Goal: Task Accomplishment & Management: Complete application form

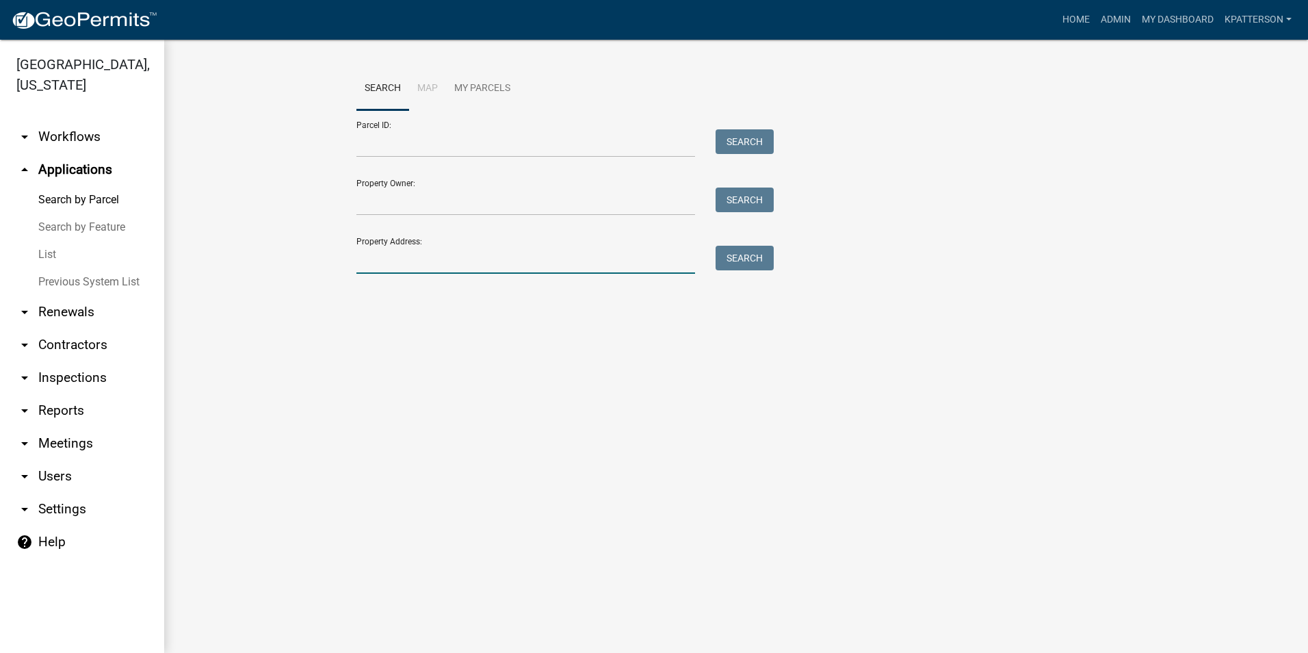
click at [471, 252] on input "Property Address:" at bounding box center [525, 260] width 339 height 28
click at [1107, 21] on link "Admin" at bounding box center [1115, 20] width 41 height 26
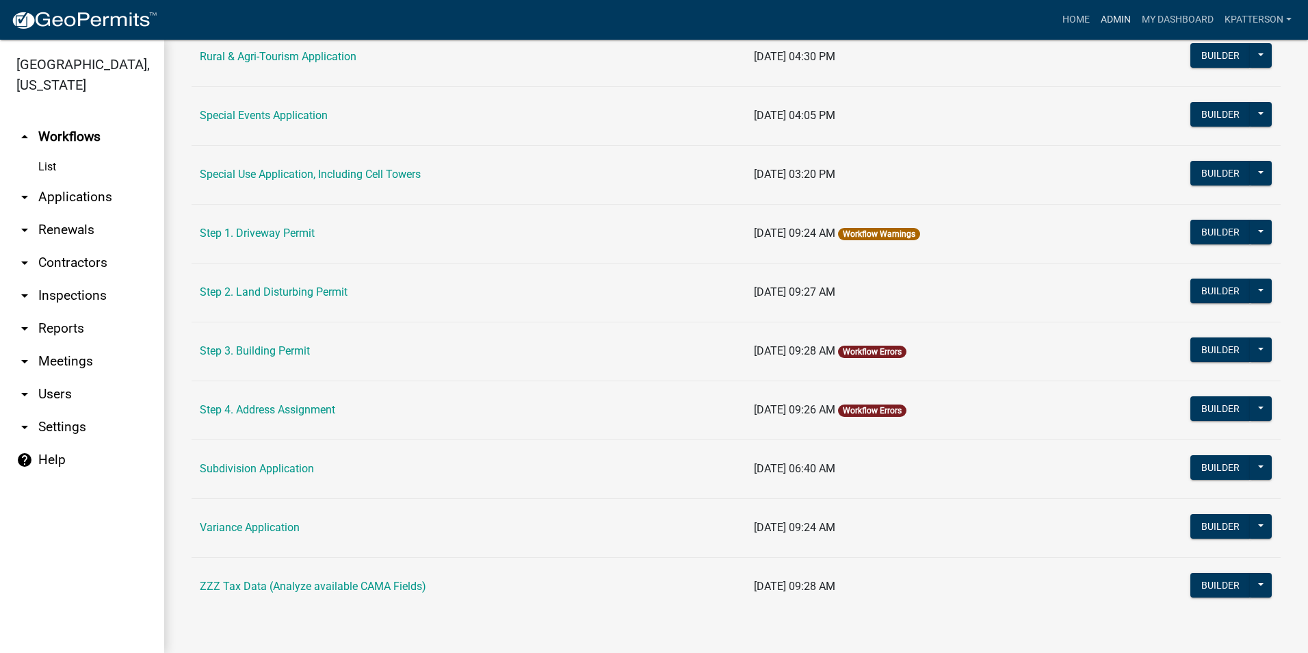
scroll to position [623, 0]
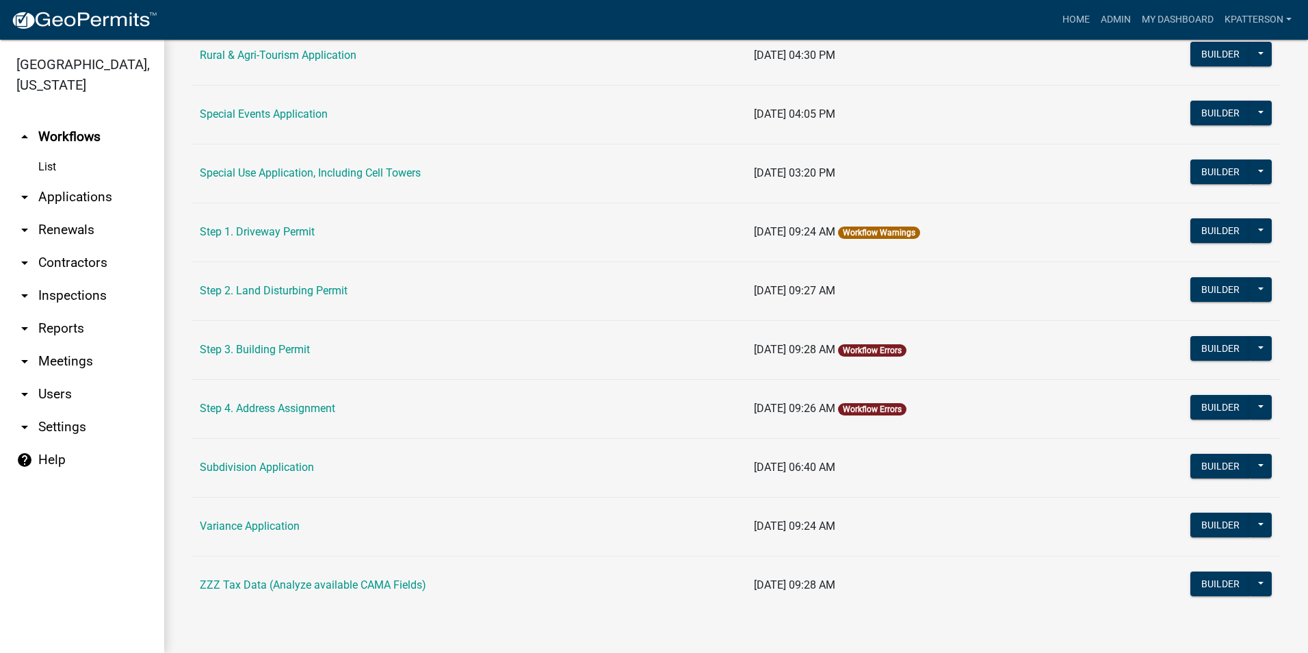
click at [259, 458] on td "Subdivision Application" at bounding box center [469, 467] width 554 height 59
click at [258, 465] on link "Subdivision Application" at bounding box center [257, 466] width 114 height 13
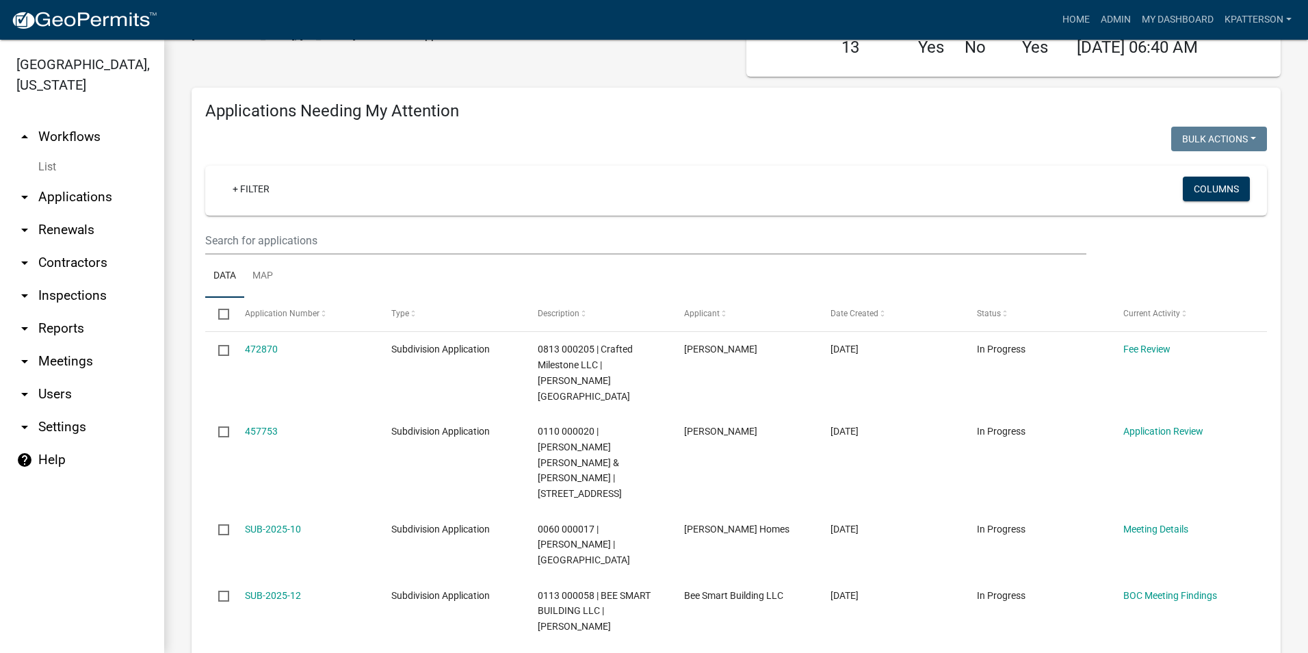
scroll to position [137, 0]
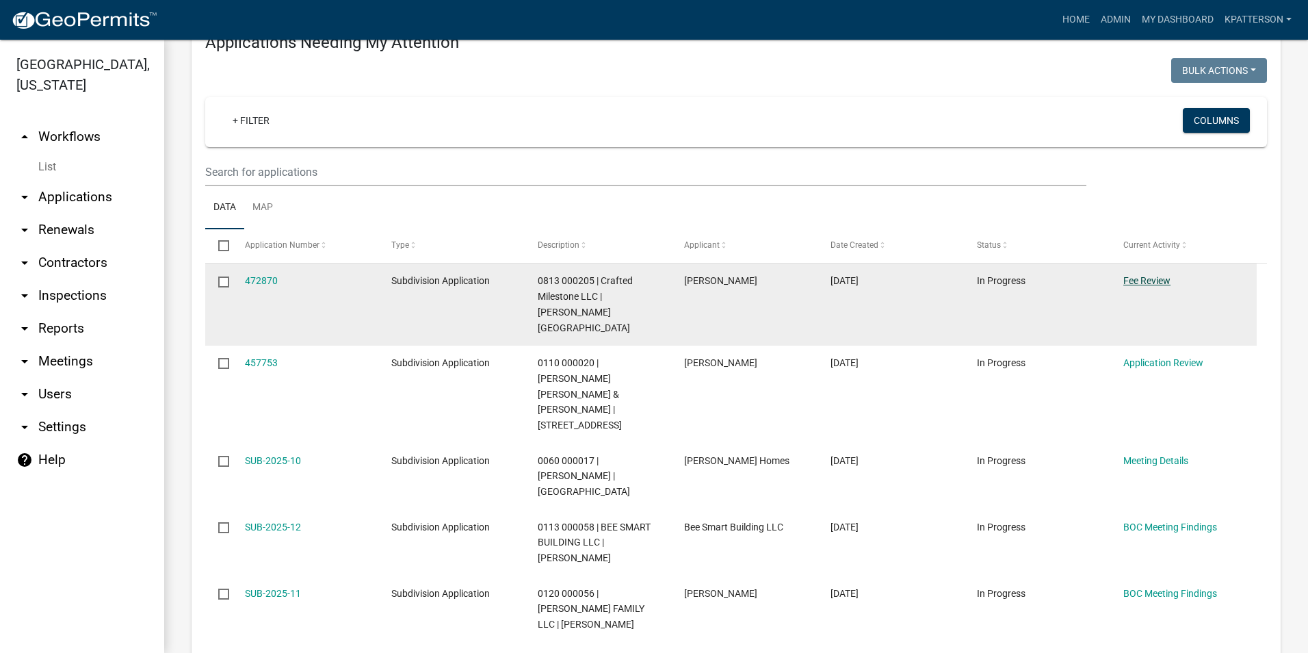
click at [1141, 281] on link "Fee Review" at bounding box center [1146, 280] width 47 height 11
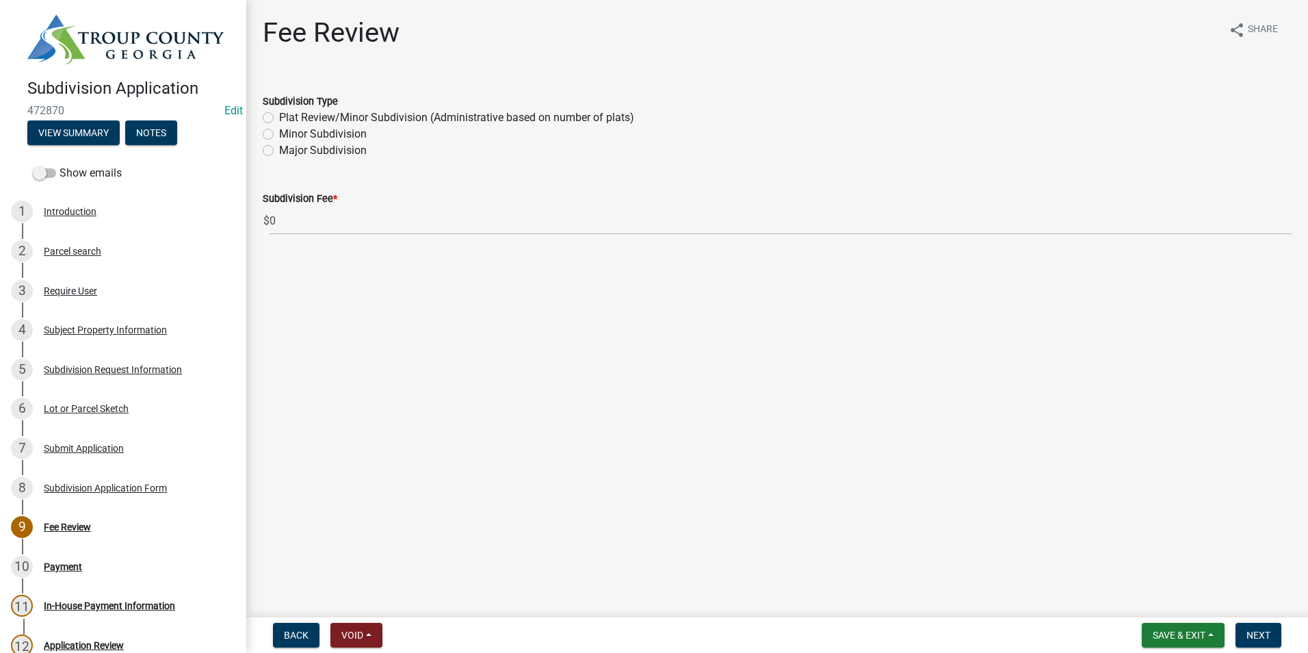
click at [279, 150] on label "Major Subdivision" at bounding box center [323, 150] width 88 height 16
click at [279, 150] on input "Major Subdivision" at bounding box center [283, 146] width 9 height 9
radio input "true"
click at [1271, 632] on span "Next" at bounding box center [1259, 634] width 24 height 11
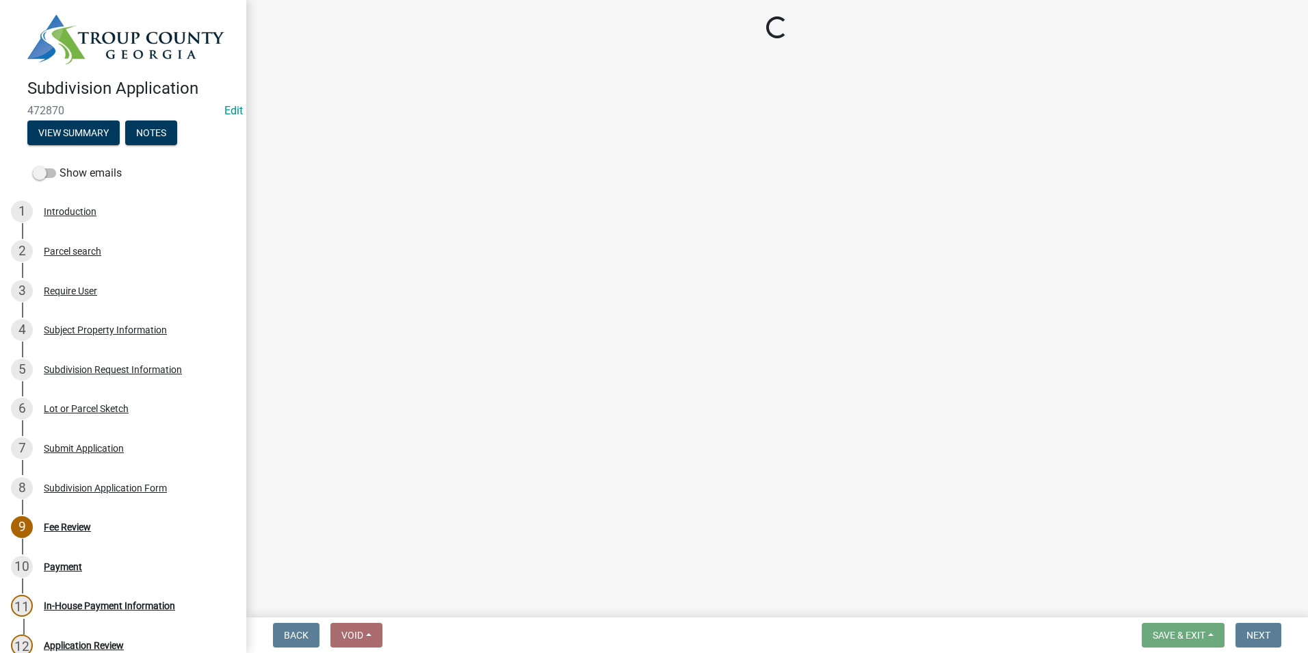
select select "3: 3"
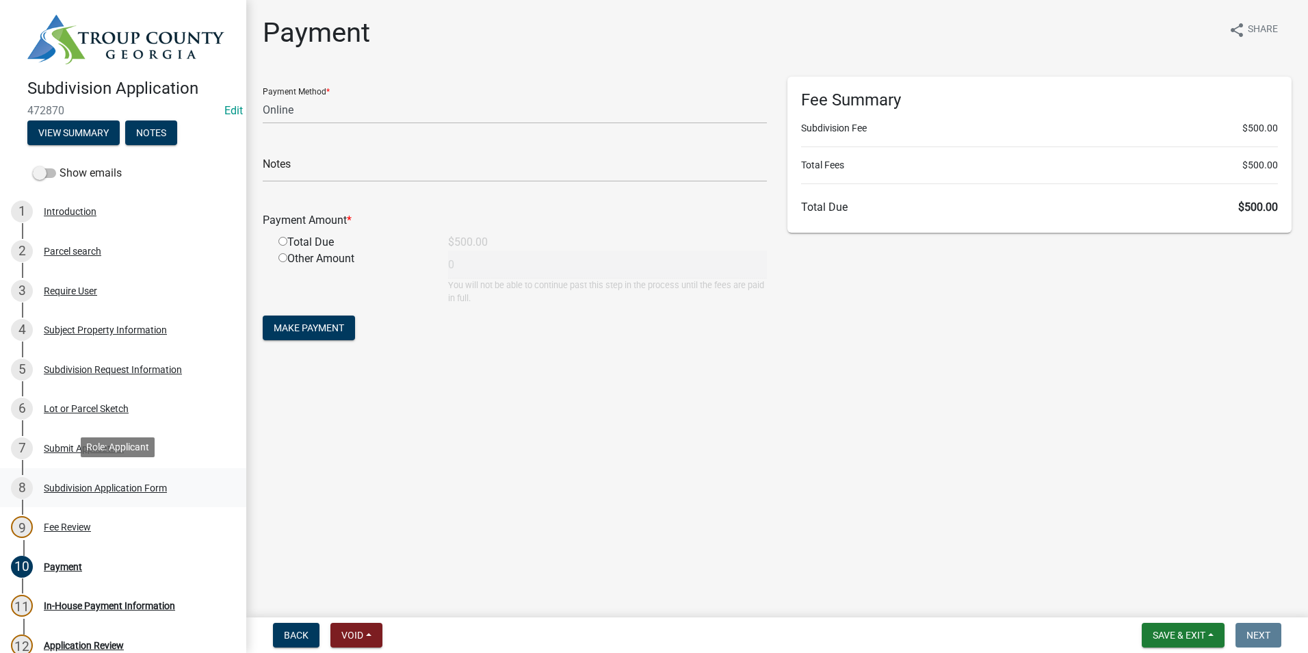
click at [115, 483] on div "Subdivision Application Form" at bounding box center [105, 488] width 123 height 10
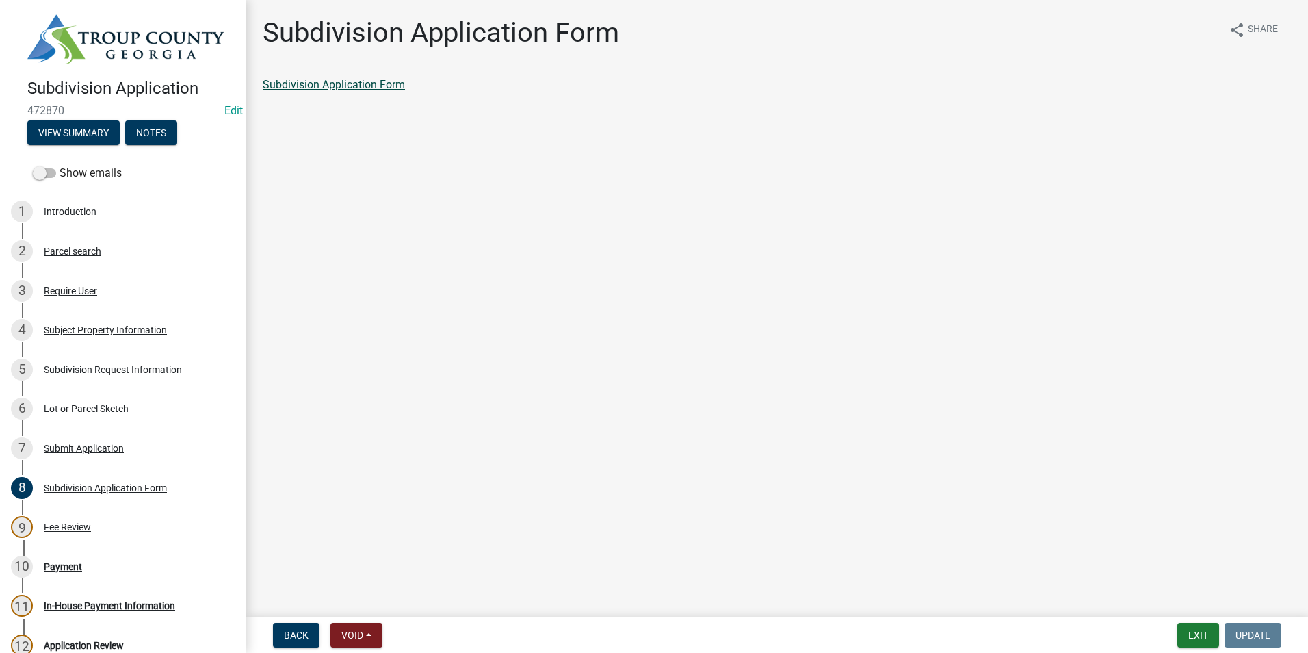
click at [355, 86] on link "Subdivision Application Form" at bounding box center [334, 84] width 142 height 13
click at [131, 339] on link "4 Subject Property Information" at bounding box center [123, 330] width 246 height 40
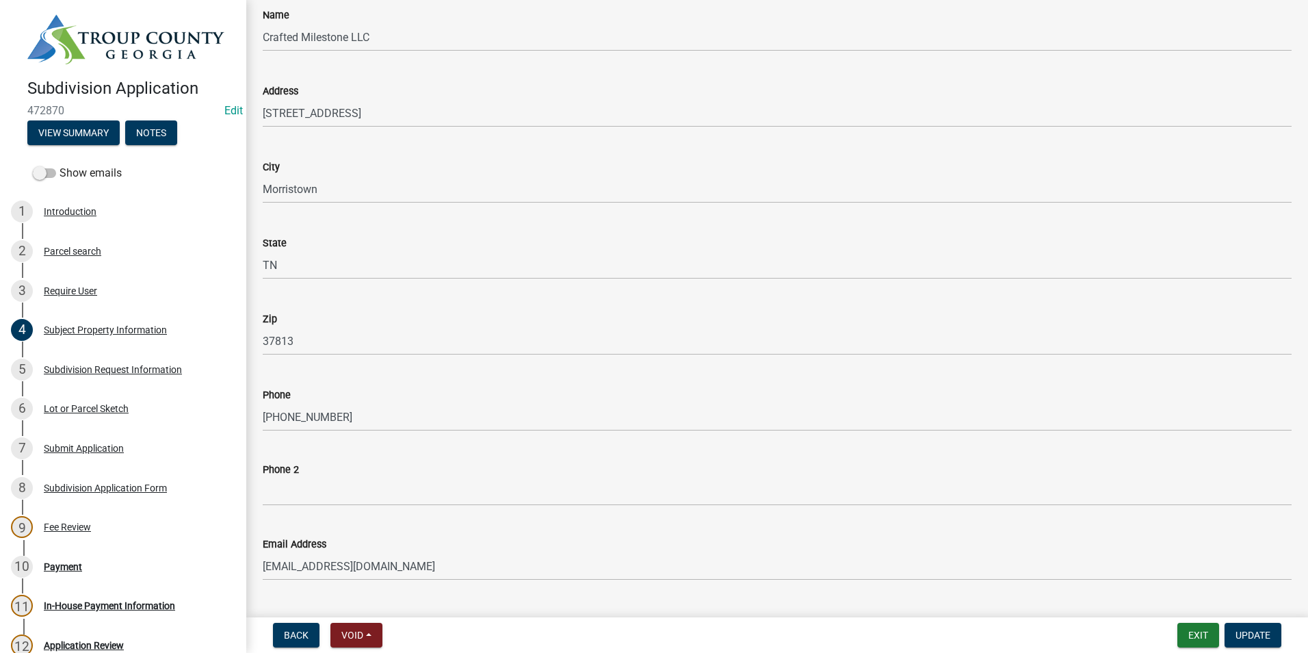
scroll to position [1506, 0]
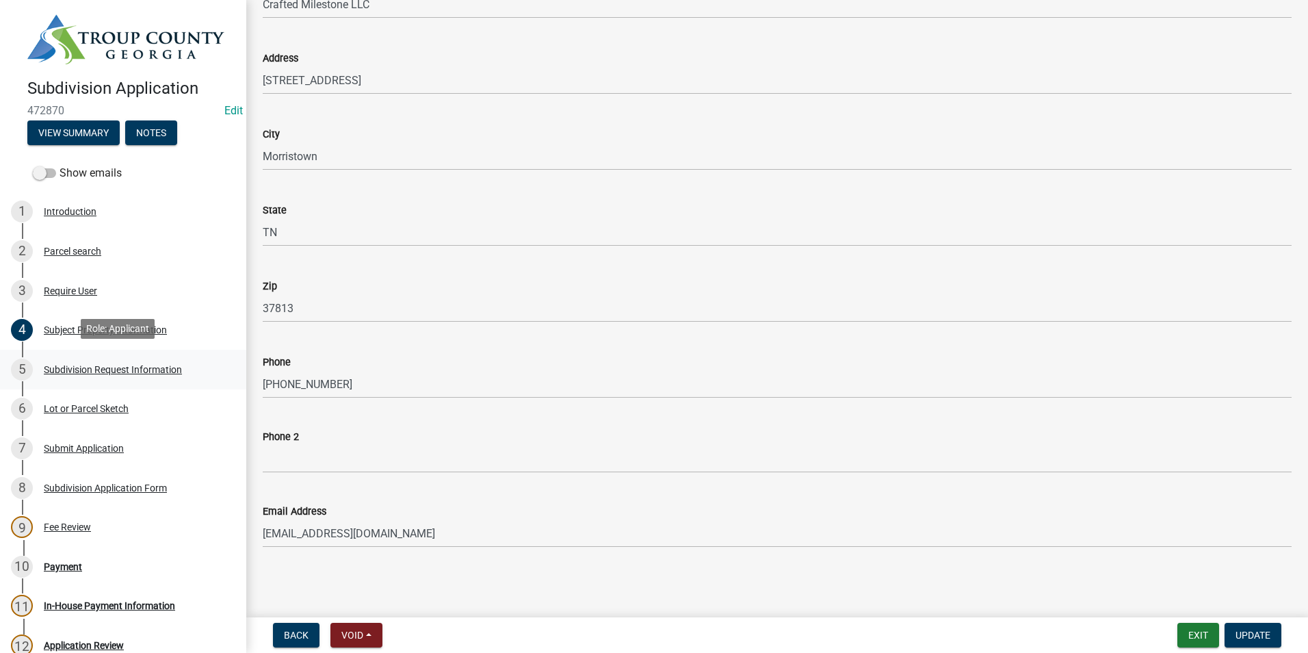
click at [120, 367] on div "Subdivision Request Information" at bounding box center [113, 370] width 138 height 10
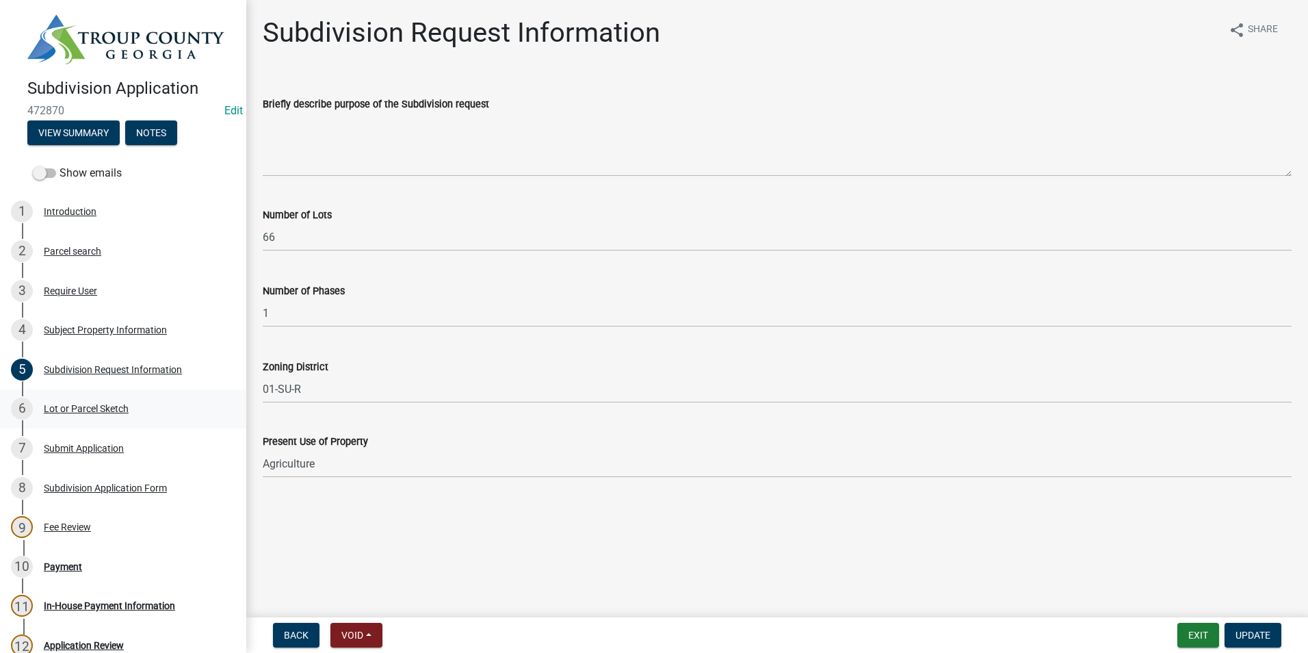
click at [66, 404] on div "Lot or Parcel Sketch" at bounding box center [86, 409] width 85 height 10
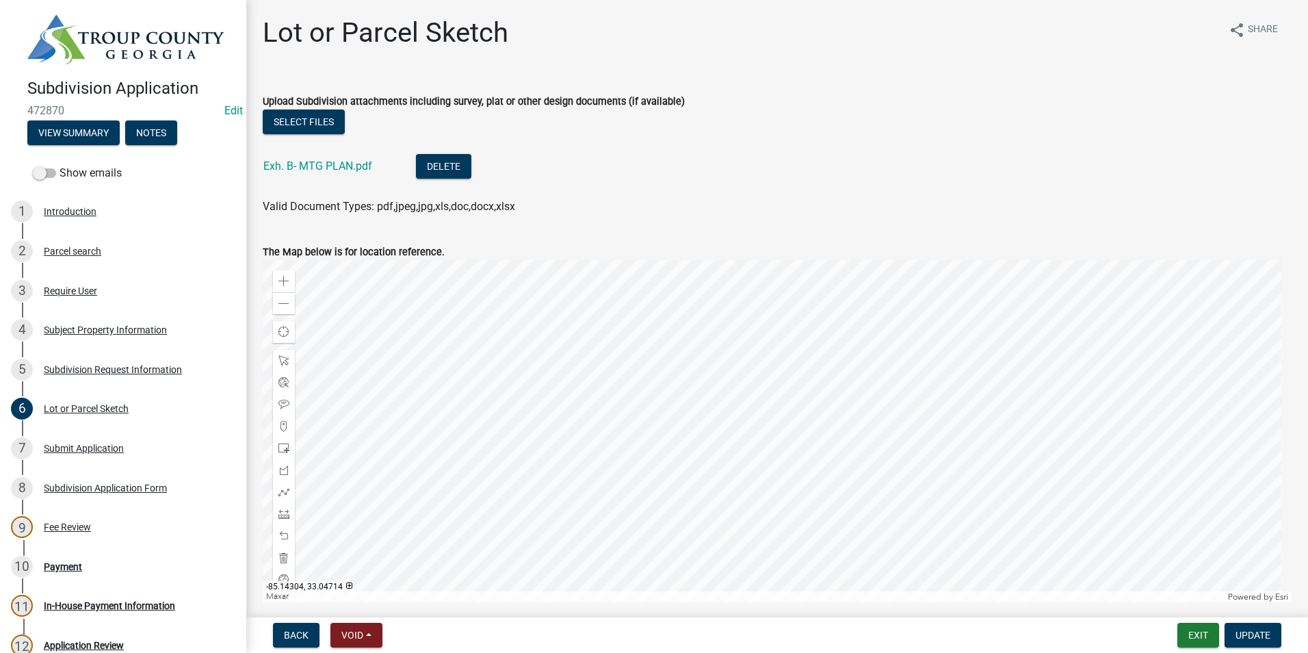
click at [584, 317] on div at bounding box center [777, 431] width 1029 height 342
click at [280, 281] on span at bounding box center [283, 281] width 11 height 11
click at [281, 281] on span at bounding box center [283, 281] width 11 height 11
click at [574, 536] on div at bounding box center [777, 431] width 1029 height 342
click at [588, 399] on div at bounding box center [777, 431] width 1029 height 342
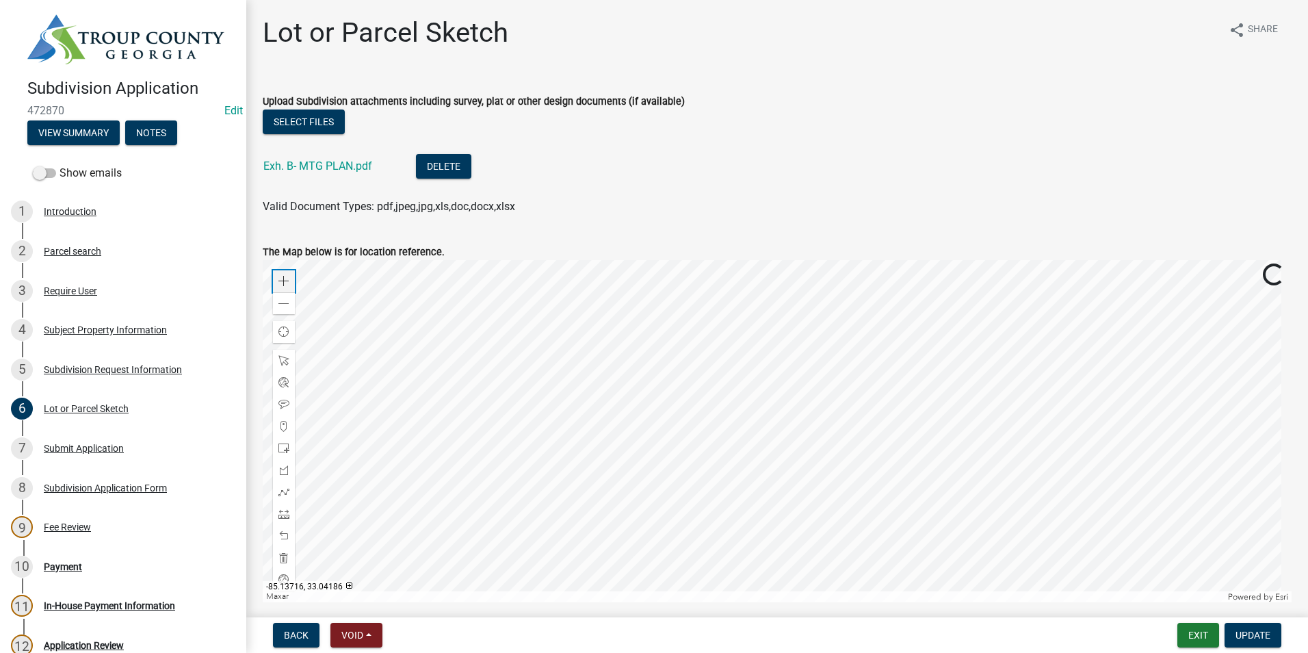
click at [285, 272] on div "Zoom in" at bounding box center [284, 281] width 22 height 22
click at [634, 324] on div at bounding box center [777, 431] width 1029 height 342
click at [283, 304] on span at bounding box center [283, 303] width 11 height 11
click at [640, 361] on div at bounding box center [777, 431] width 1029 height 342
click at [660, 432] on div at bounding box center [777, 431] width 1029 height 342
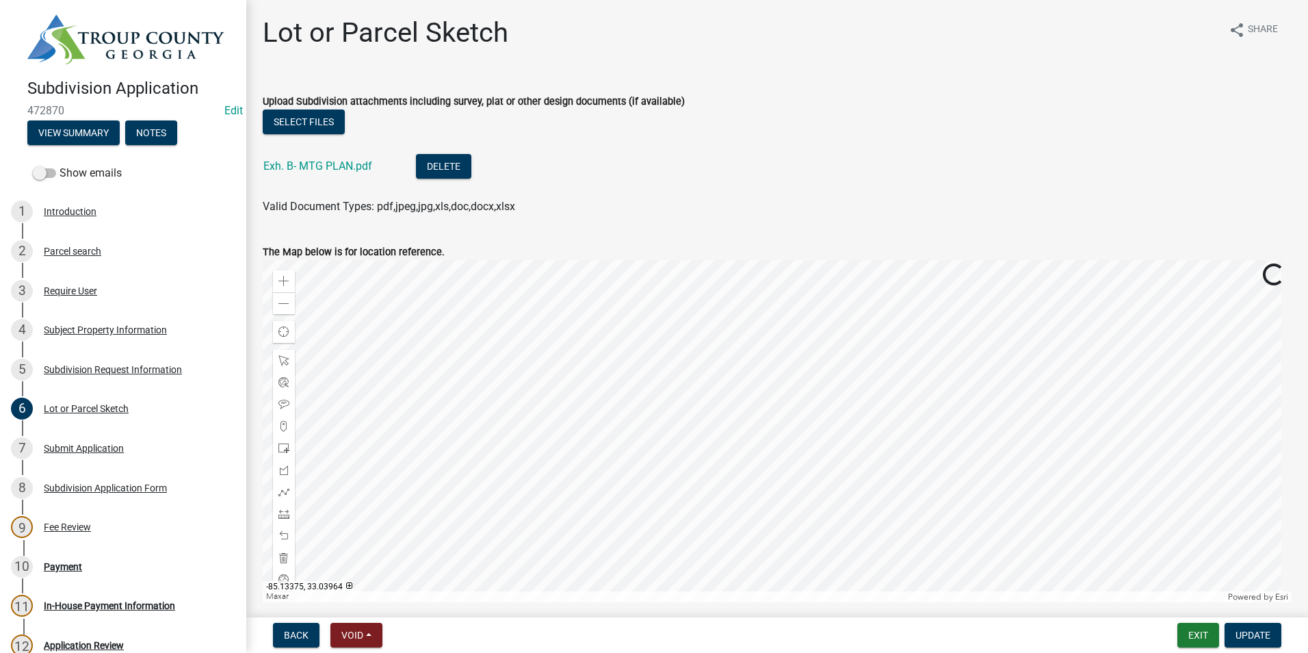
click at [602, 462] on div at bounding box center [777, 431] width 1029 height 342
click at [613, 486] on div at bounding box center [777, 431] width 1029 height 342
click at [645, 505] on div at bounding box center [777, 431] width 1029 height 342
click at [731, 602] on div at bounding box center [777, 431] width 1029 height 342
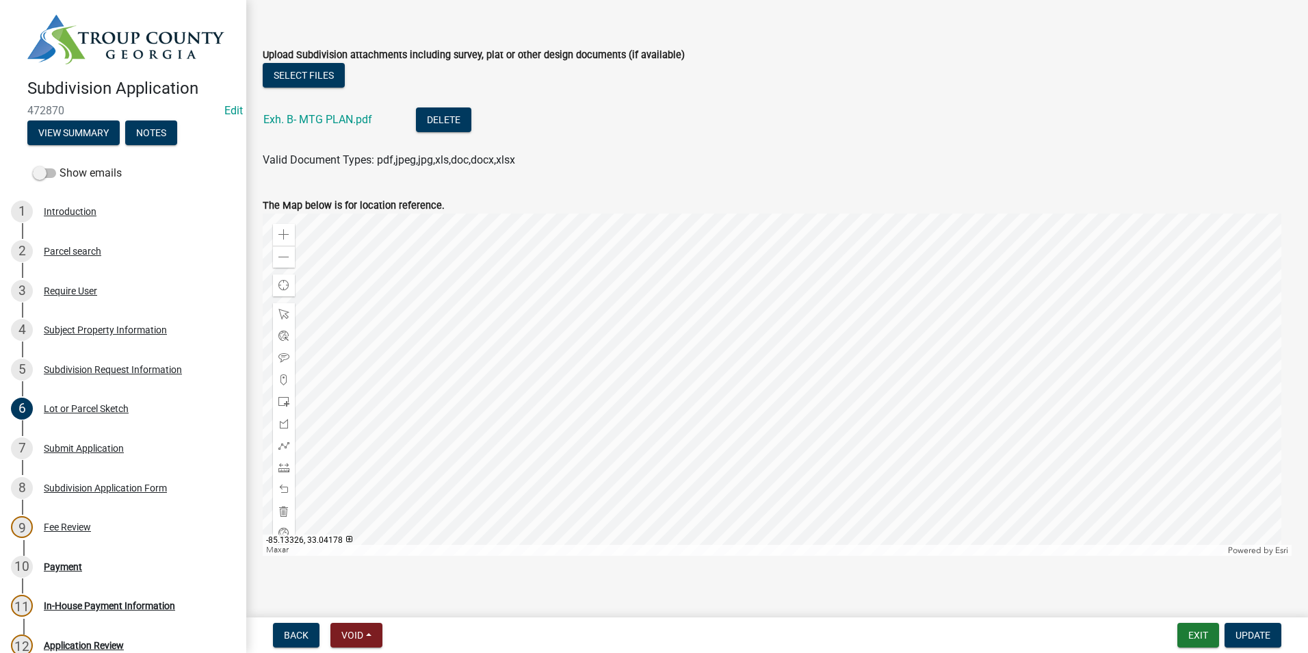
scroll to position [56, 0]
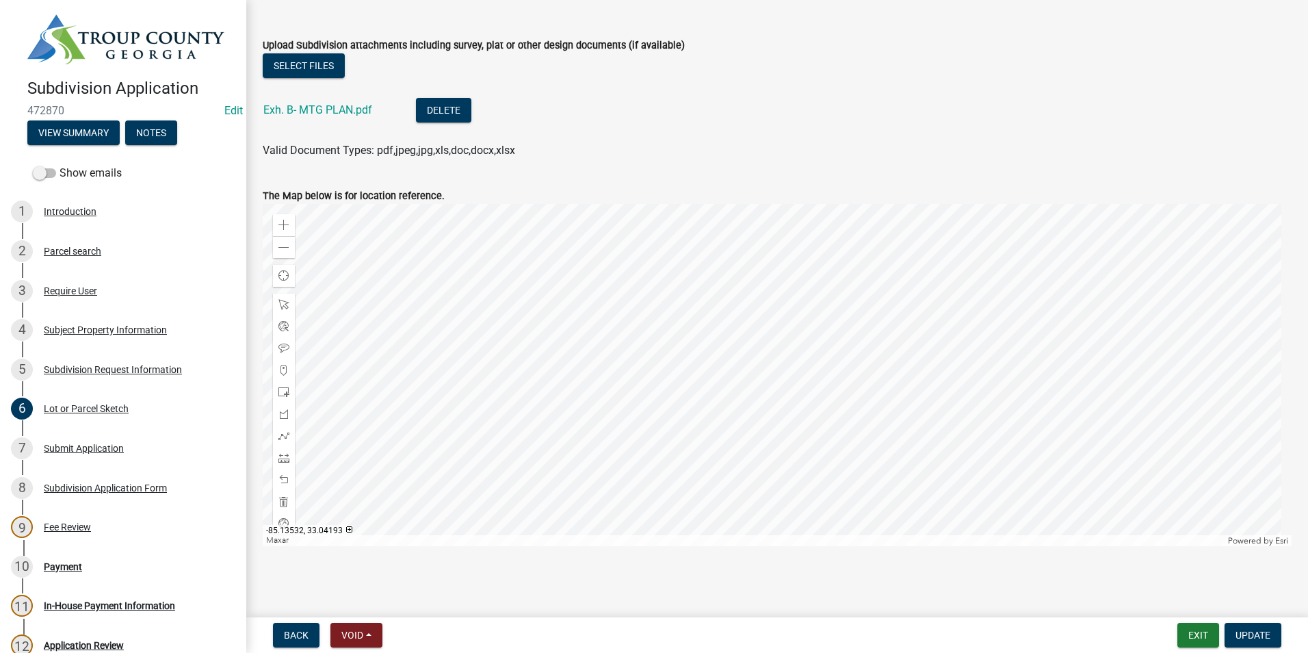
click at [519, 334] on div at bounding box center [777, 375] width 1029 height 342
click at [281, 242] on span at bounding box center [283, 247] width 11 height 11
click at [616, 447] on div at bounding box center [777, 375] width 1029 height 342
click at [90, 246] on div "Parcel search" at bounding box center [72, 251] width 57 height 10
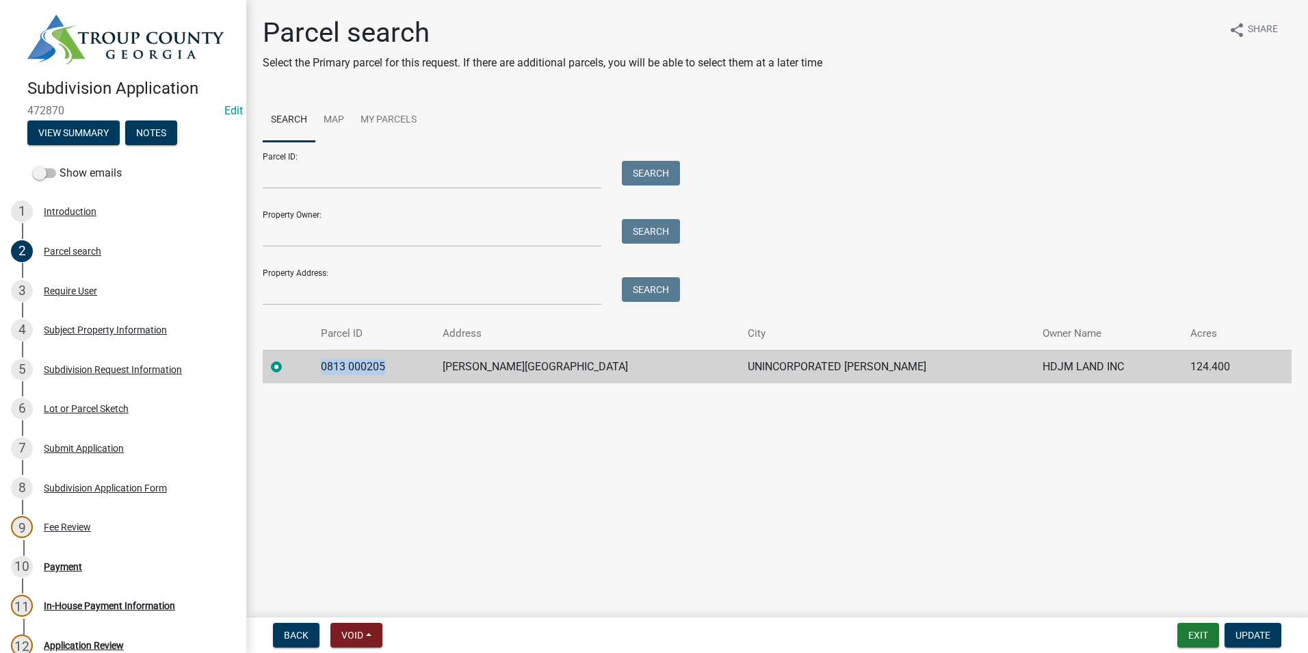
drag, startPoint x: 400, startPoint y: 366, endPoint x: 331, endPoint y: 368, distance: 69.1
click at [331, 368] on td "0813 000205" at bounding box center [374, 367] width 122 height 34
drag, startPoint x: 331, startPoint y: 368, endPoint x: 358, endPoint y: 369, distance: 26.7
copy td "0813 000205"
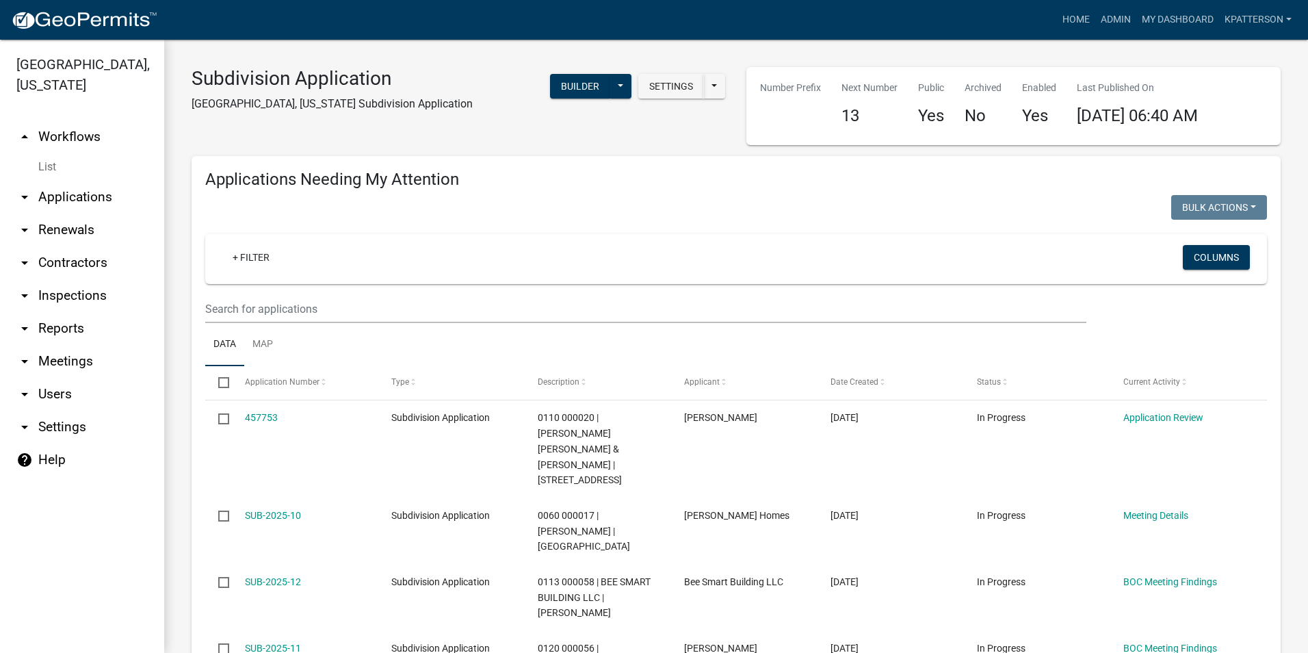
drag, startPoint x: 75, startPoint y: 170, endPoint x: 90, endPoint y: 174, distance: 15.6
click at [75, 181] on link "arrow_drop_down Applications" at bounding box center [82, 197] width 164 height 33
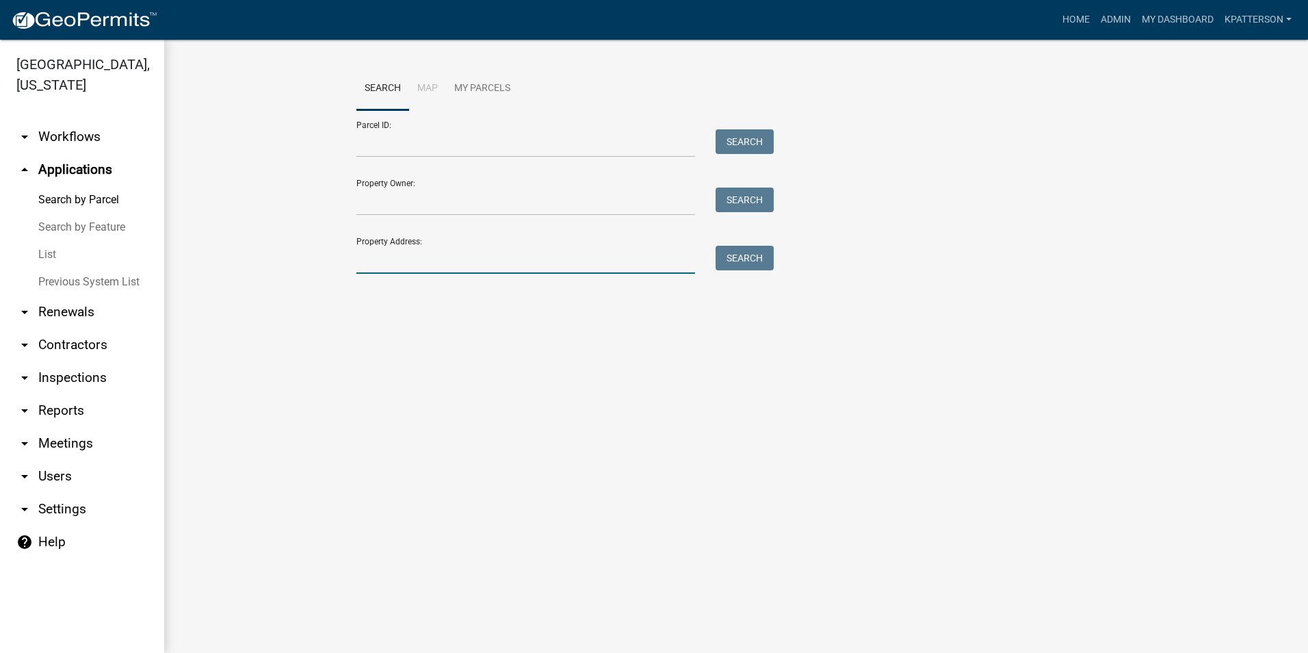
click at [387, 265] on input "Property Address:" at bounding box center [525, 260] width 339 height 28
click at [1002, 222] on div "Parcel ID: Search Property Owner: Search Property Address: Search" at bounding box center [735, 192] width 759 height 164
drag, startPoint x: 419, startPoint y: 267, endPoint x: 241, endPoint y: 242, distance: 180.4
click at [243, 278] on wm-workflow-application-search-view "Search Map My Parcels Parcel ID: Search Property Owner: Search Property Address…" at bounding box center [736, 198] width 1089 height 263
type input "[STREET_ADDRESS]"
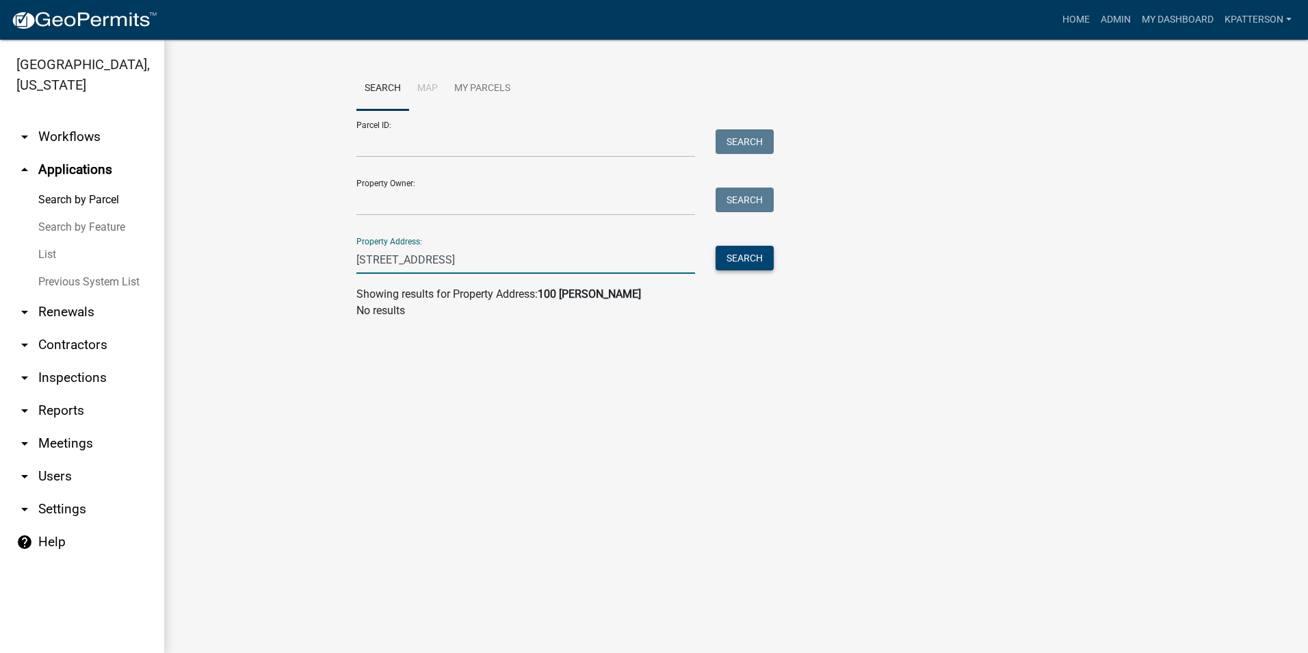
click at [755, 258] on button "Search" at bounding box center [745, 258] width 58 height 25
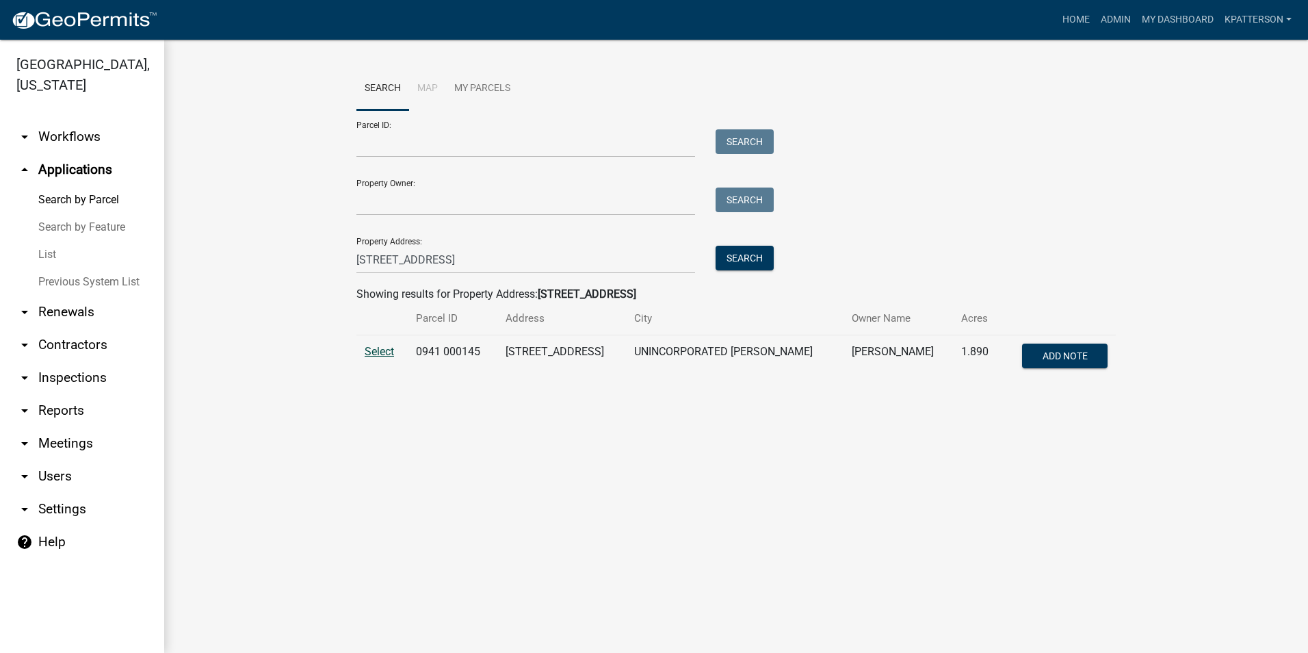
click at [386, 356] on span "Select" at bounding box center [379, 351] width 29 height 13
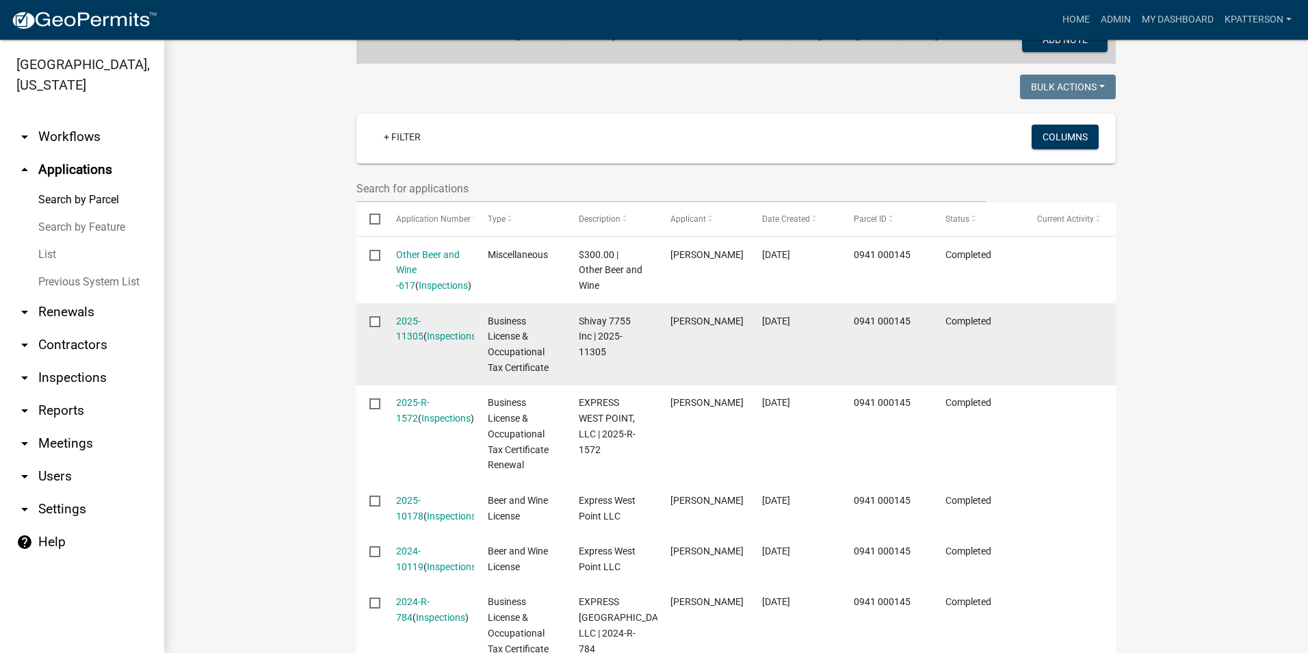
scroll to position [385, 0]
